Goal: Navigation & Orientation: Find specific page/section

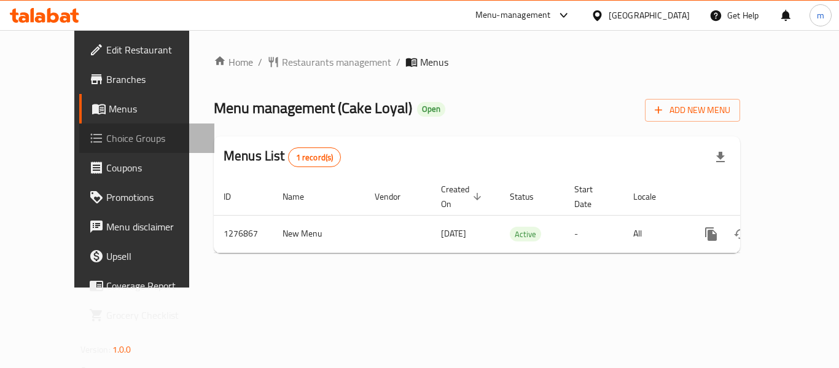
click at [106, 144] on span "Choice Groups" at bounding box center [155, 138] width 98 height 15
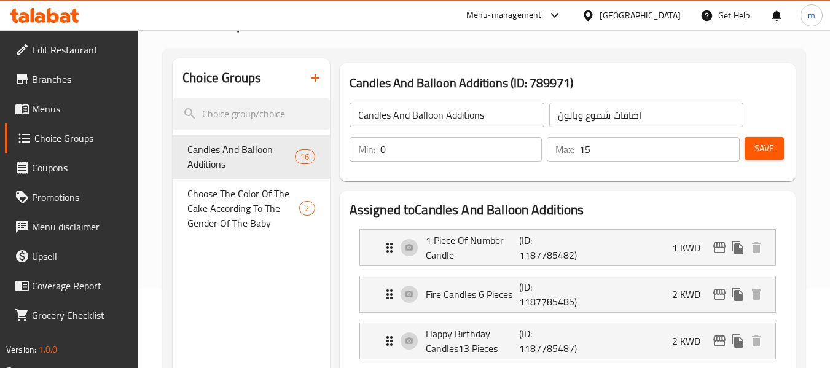
scroll to position [61, 0]
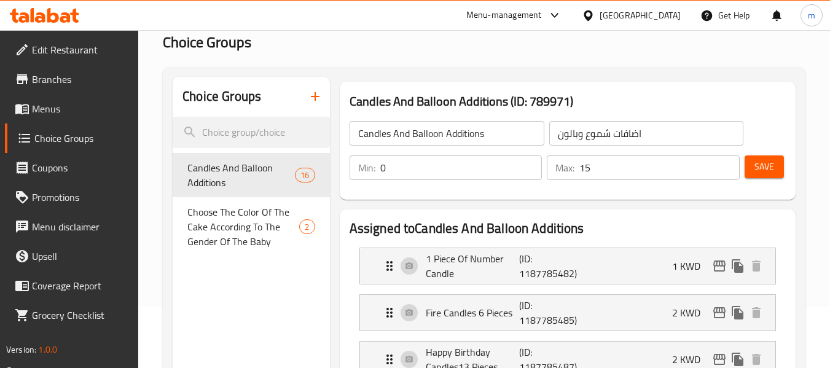
click at [56, 15] on icon at bounding box center [53, 15] width 12 height 15
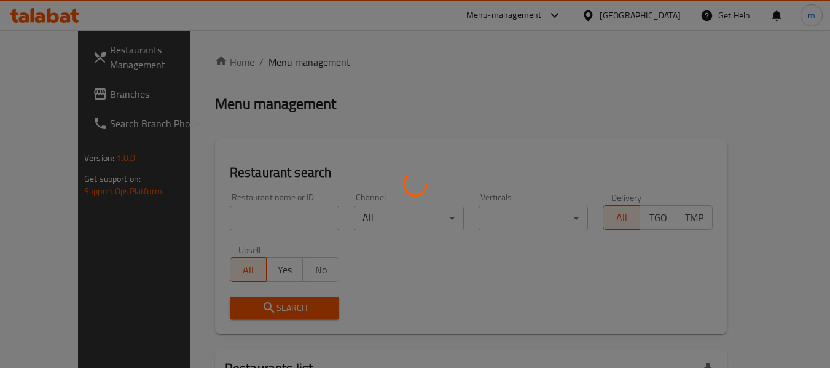
scroll to position [61, 0]
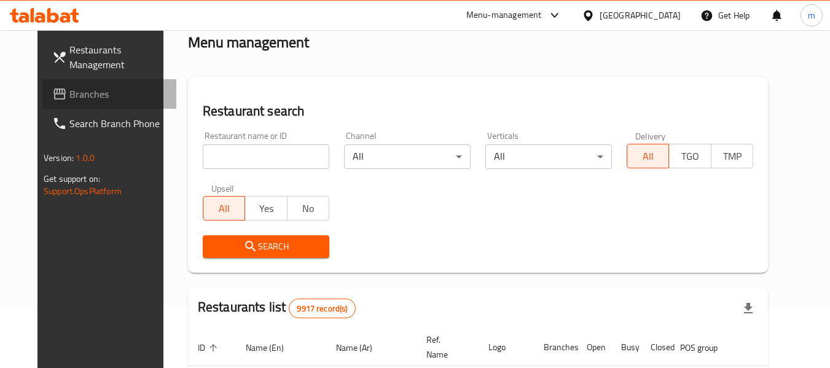
click at [87, 93] on span "Branches" at bounding box center [117, 94] width 97 height 15
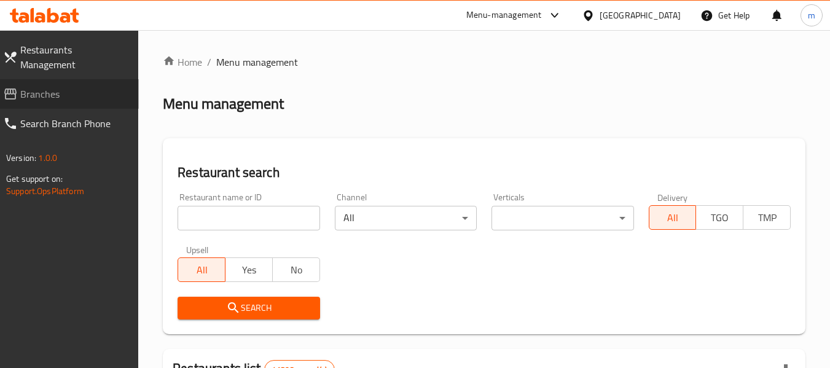
click at [49, 87] on span "Branches" at bounding box center [74, 94] width 109 height 15
drag, startPoint x: 45, startPoint y: 75, endPoint x: 156, endPoint y: 3, distance: 132.3
click at [45, 87] on span "Branches" at bounding box center [74, 94] width 109 height 15
